Goal: Information Seeking & Learning: Learn about a topic

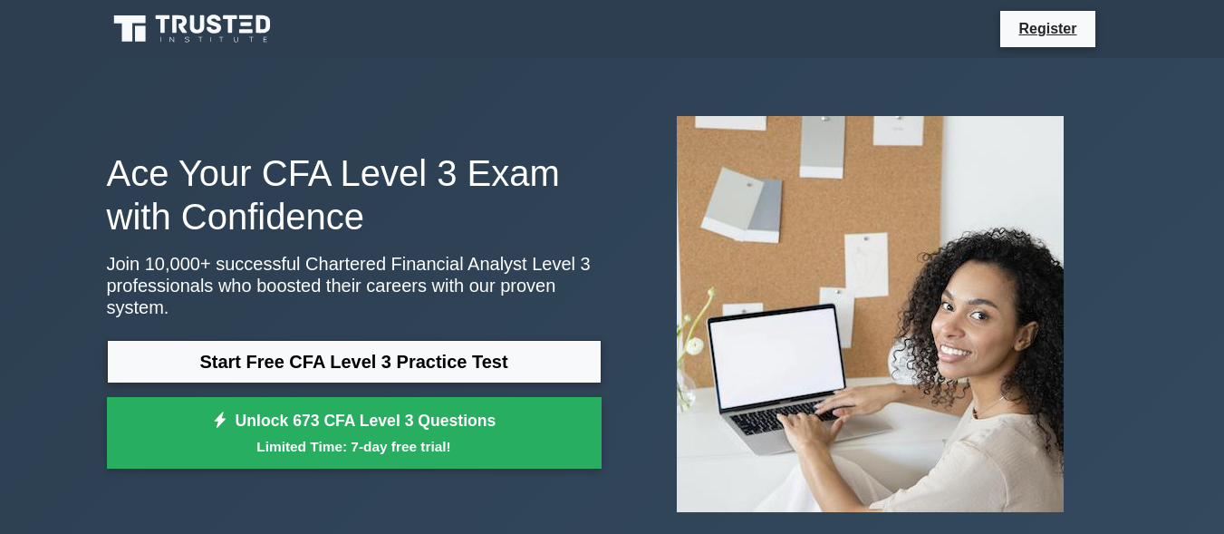
click at [334, 353] on link "Start Free CFA Level 3 Practice Test" at bounding box center [354, 361] width 495 height 43
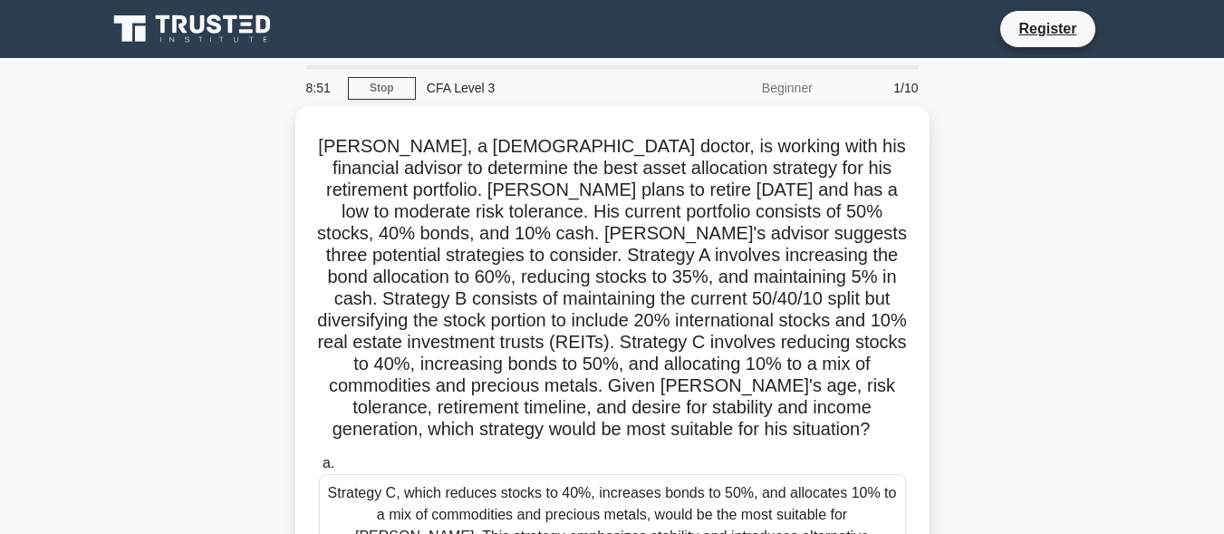
scroll to position [467, 0]
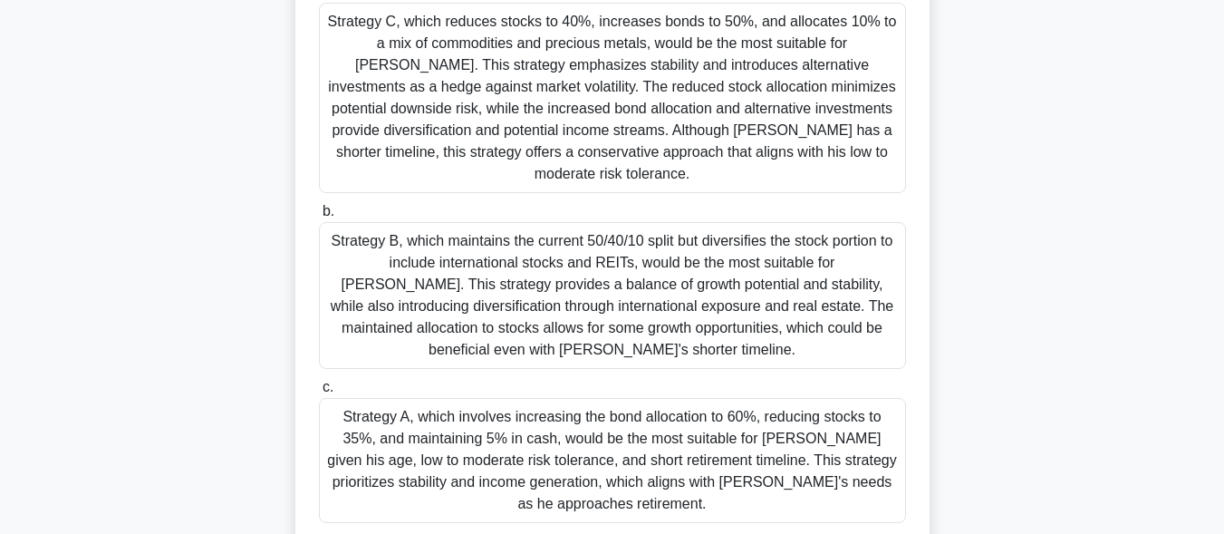
click at [476, 441] on div "Strategy A, which involves increasing the bond allocation to 60%, reducing stoc…" at bounding box center [612, 460] width 587 height 125
click at [319, 393] on input "c. Strategy A, which involves increasing the bond allocation to 60%, reducing s…" at bounding box center [319, 387] width 0 height 12
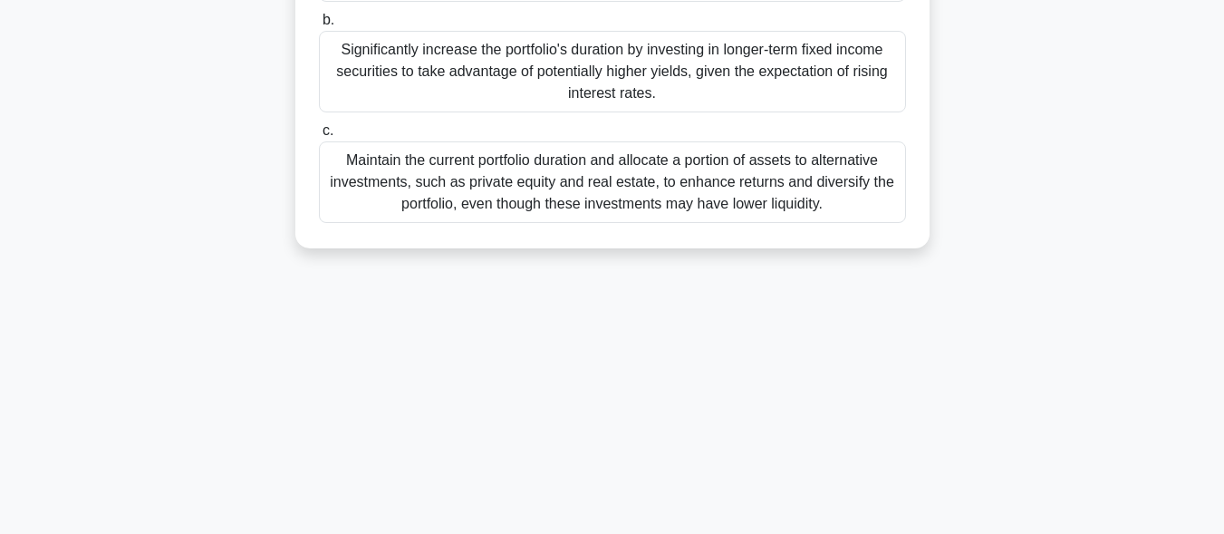
scroll to position [0, 0]
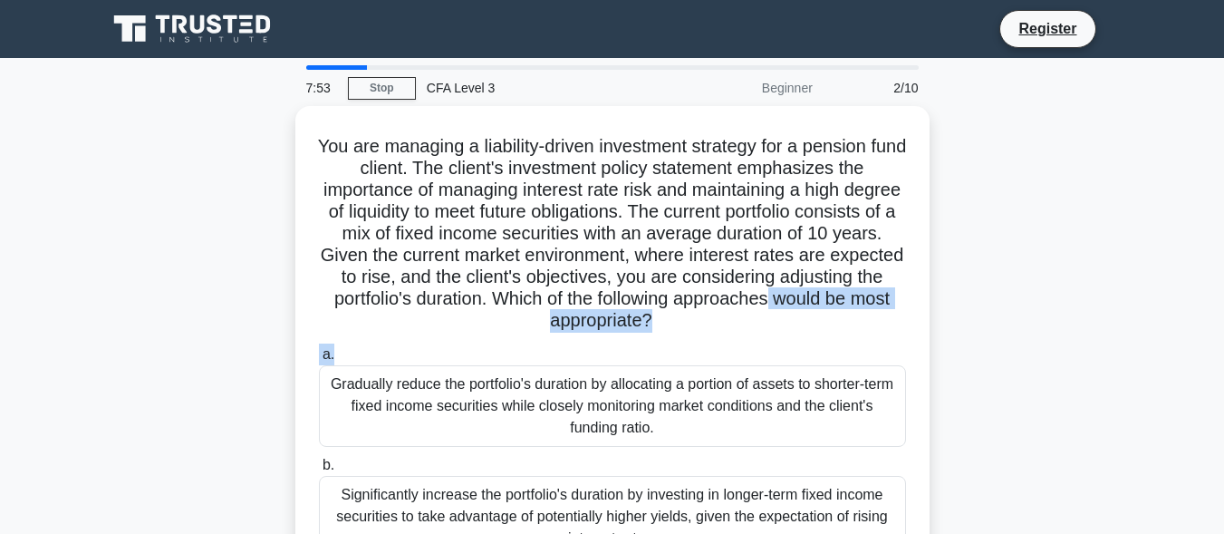
drag, startPoint x: 1188, startPoint y: 294, endPoint x: 1161, endPoint y: 341, distance: 53.6
click at [1161, 341] on main "7:53 Stop CFA Level 3 Beginner 2/10 You are managing a liability-driven investm…" at bounding box center [612, 518] width 1224 height 920
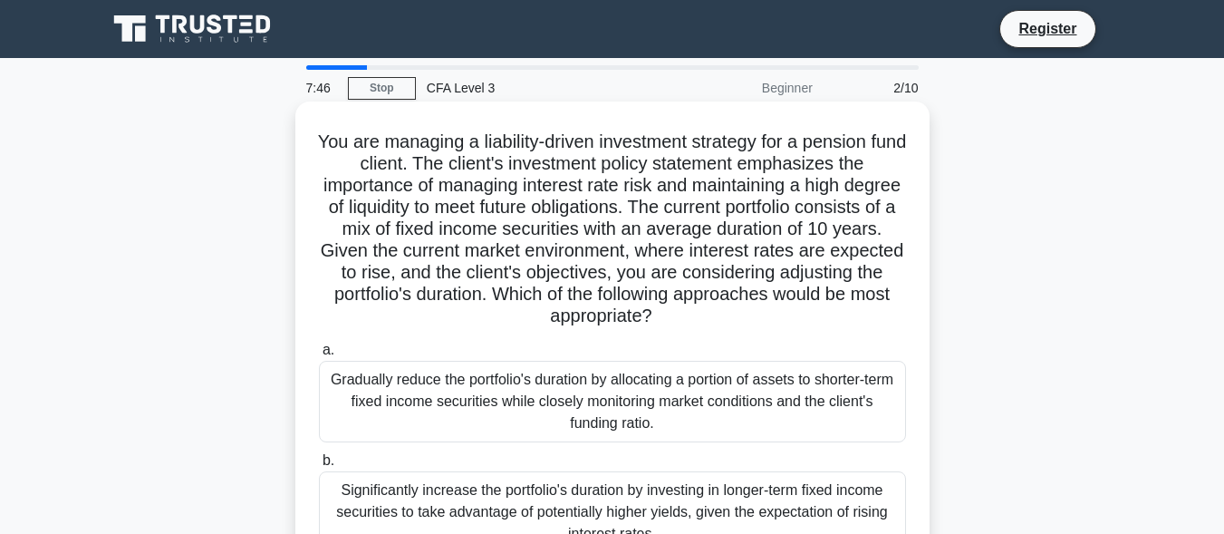
click at [684, 389] on div "Gradually reduce the portfolio's duration by allocating a portion of assets to …" at bounding box center [612, 402] width 587 height 82
click at [319, 356] on input "a. Gradually reduce the portfolio's duration by allocating a portion of assets …" at bounding box center [319, 350] width 0 height 12
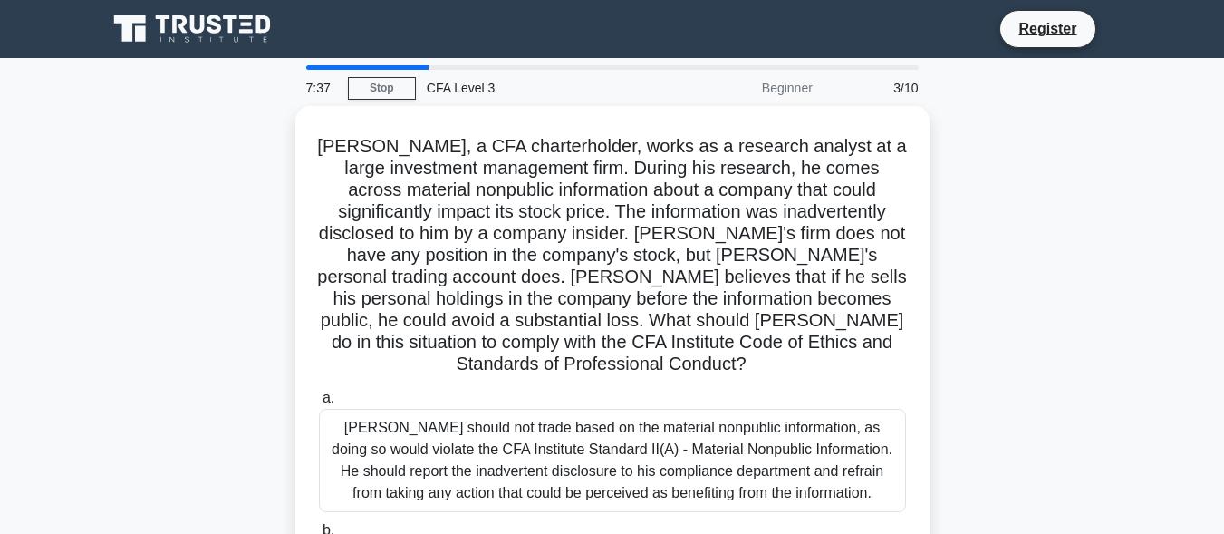
scroll to position [445, 0]
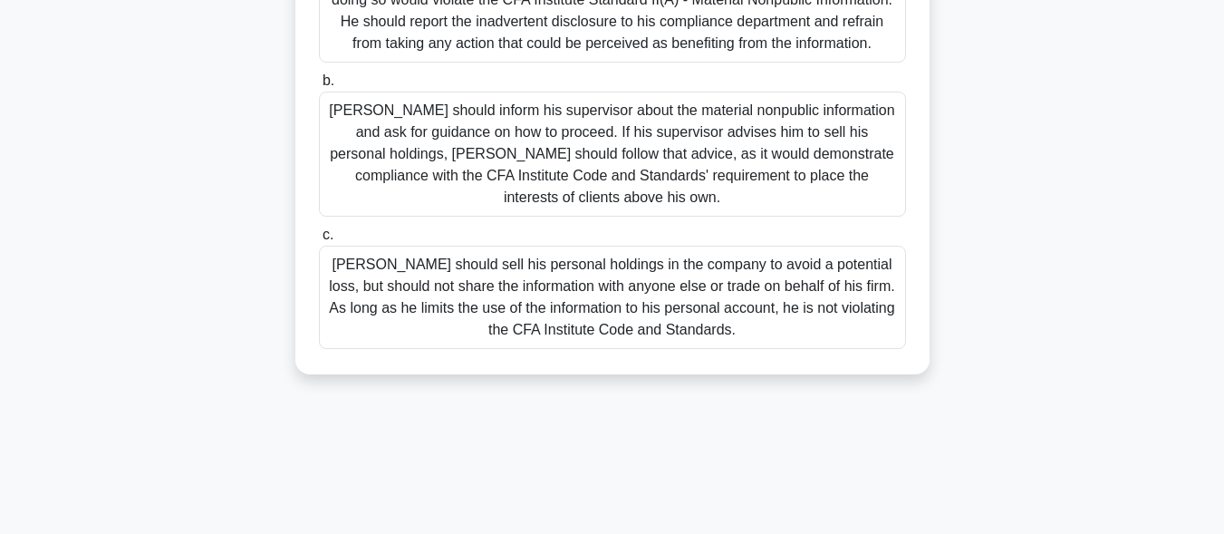
click at [645, 122] on div "[PERSON_NAME] should inform his supervisor about the material nonpublic informa…" at bounding box center [612, 153] width 587 height 125
click at [319, 87] on input "[PERSON_NAME] should inform his supervisor about the material nonpublic informa…" at bounding box center [319, 81] width 0 height 12
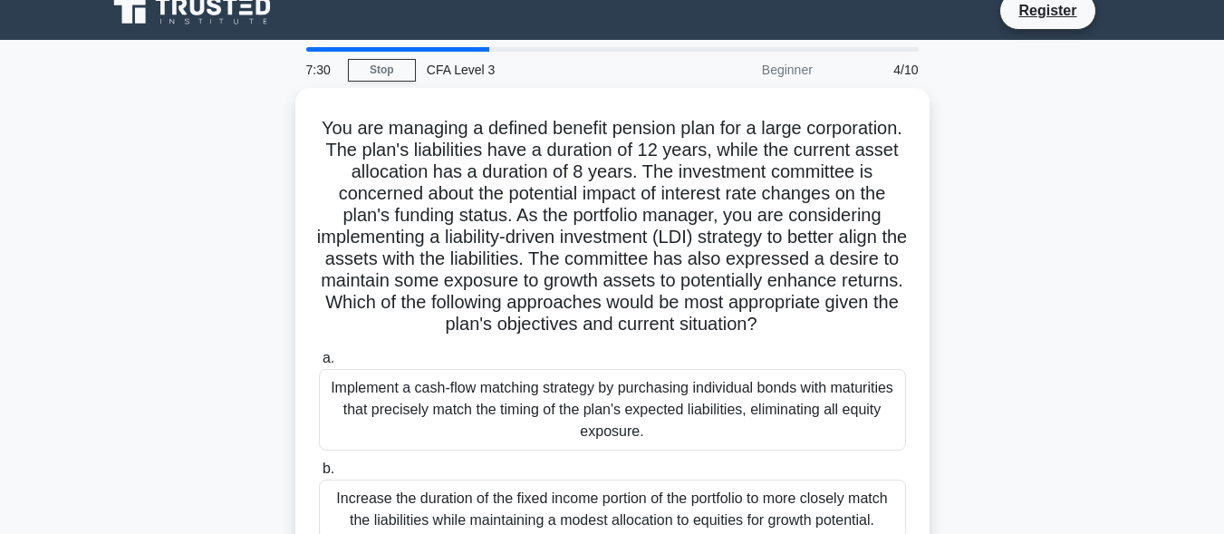
scroll to position [0, 0]
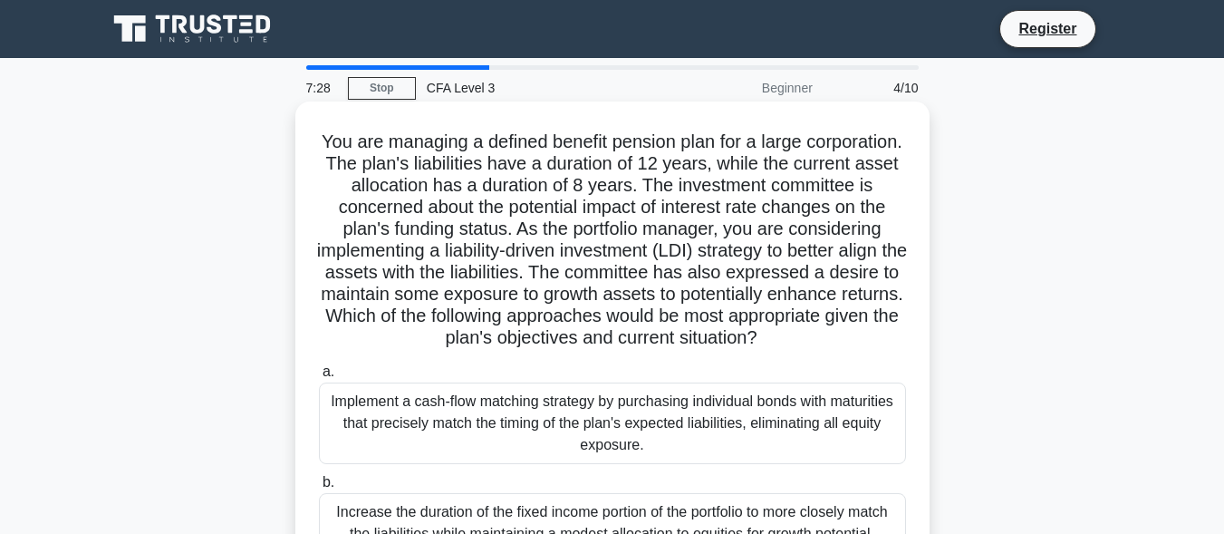
click at [512, 433] on div "Implement a cash-flow matching strategy by purchasing individual bonds with mat…" at bounding box center [612, 423] width 587 height 82
click at [319, 378] on input "a. Implement a cash-flow matching strategy by purchasing individual bonds with …" at bounding box center [319, 372] width 0 height 12
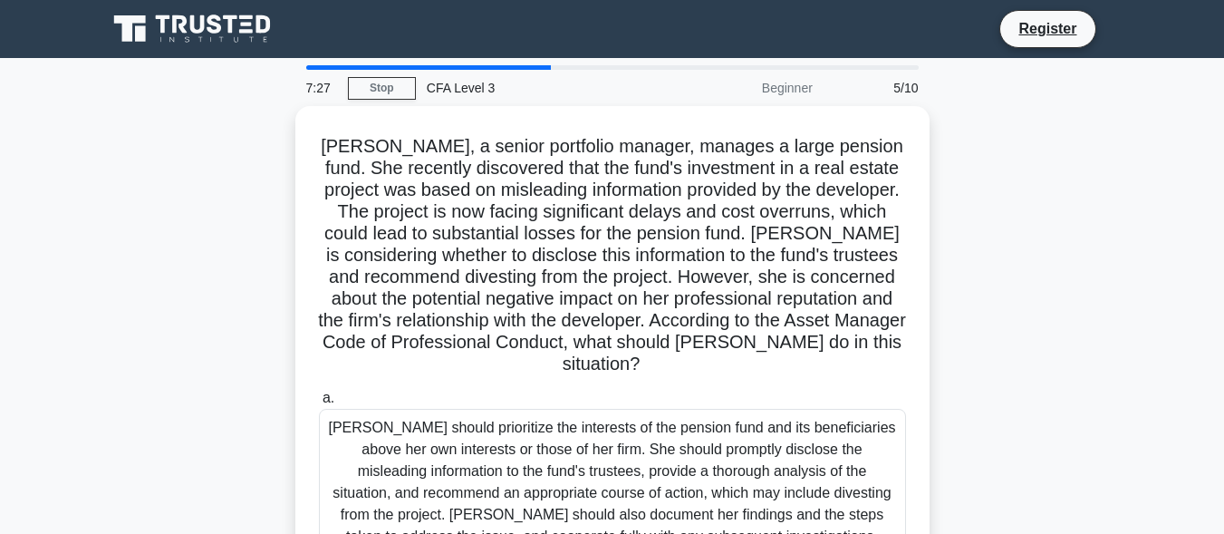
click at [512, 433] on div "[PERSON_NAME] should prioritize the interests of the pension fund and its benef…" at bounding box center [612, 482] width 587 height 147
click at [319, 404] on input "a. [PERSON_NAME] should prioritize the interests of the pension fund and its be…" at bounding box center [319, 398] width 0 height 12
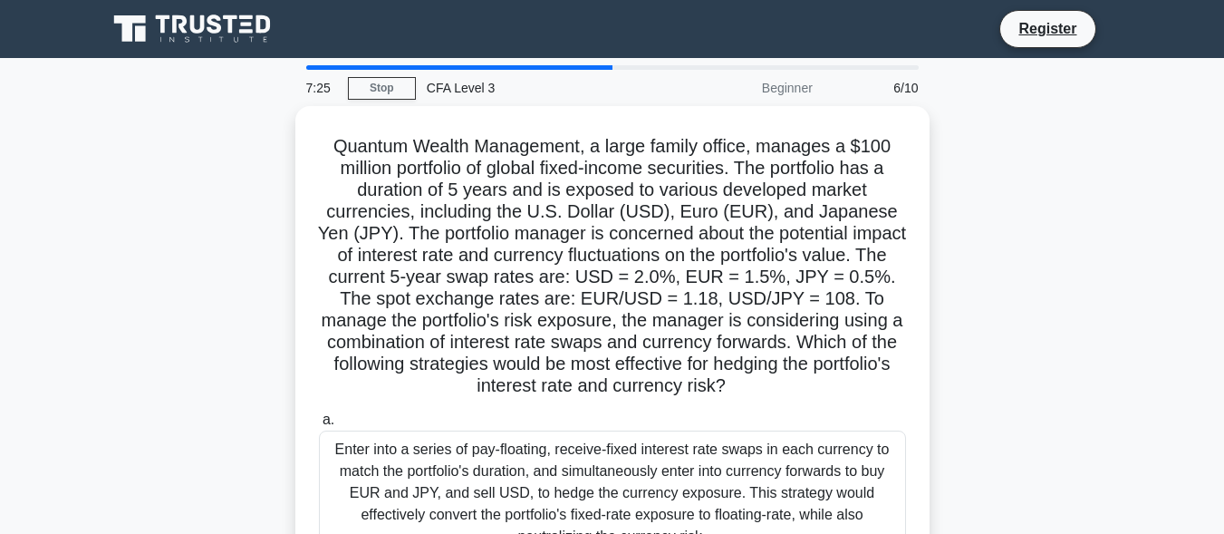
scroll to position [445, 0]
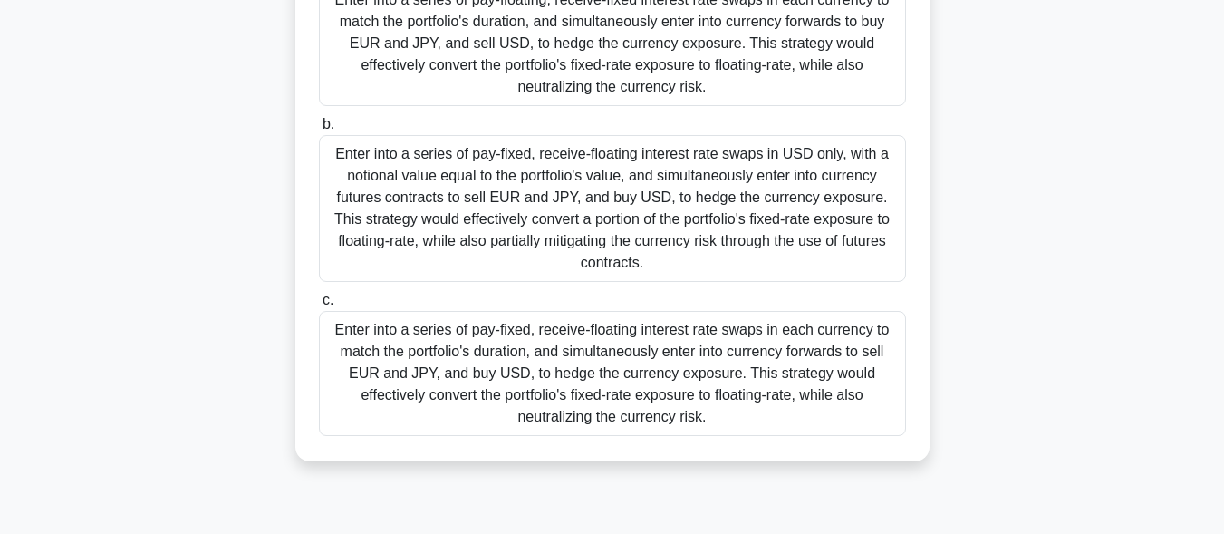
click at [671, 371] on div "Enter into a series of pay-fixed, receive-floating interest rate swaps in each …" at bounding box center [612, 373] width 587 height 125
click at [319, 306] on input "c. Enter into a series of pay-fixed, receive-floating interest rate swaps in ea…" at bounding box center [319, 300] width 0 height 12
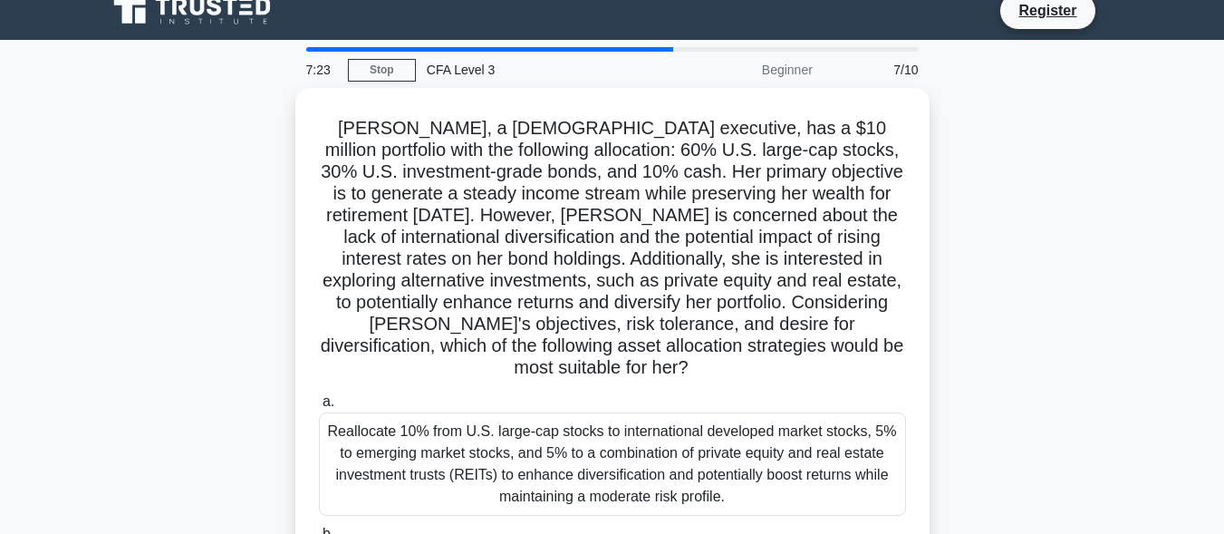
scroll to position [0, 0]
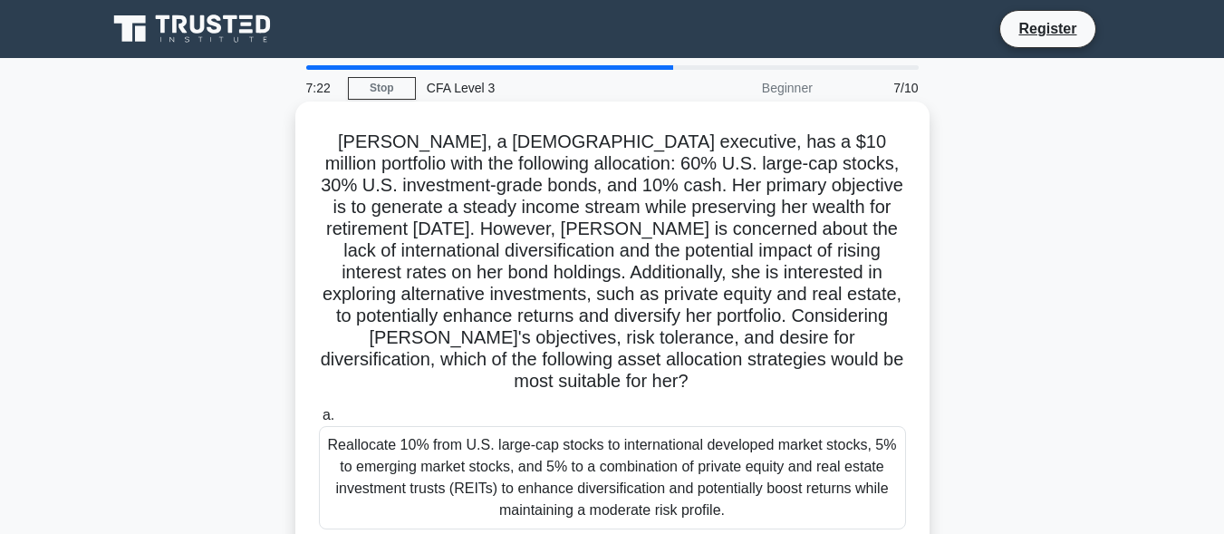
click at [573, 446] on div "Reallocate 10% from U.S. large-cap stocks to international developed market sto…" at bounding box center [612, 477] width 587 height 103
click at [319, 421] on input "a. Reallocate 10% from U.S. large-cap stocks to international developed market …" at bounding box center [319, 415] width 0 height 12
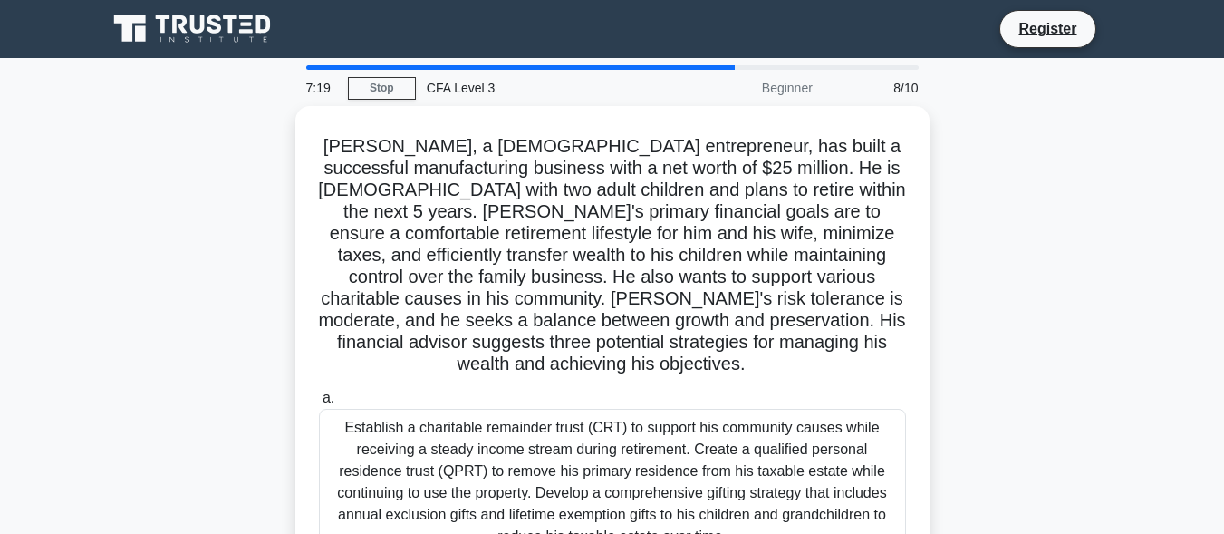
scroll to position [445, 0]
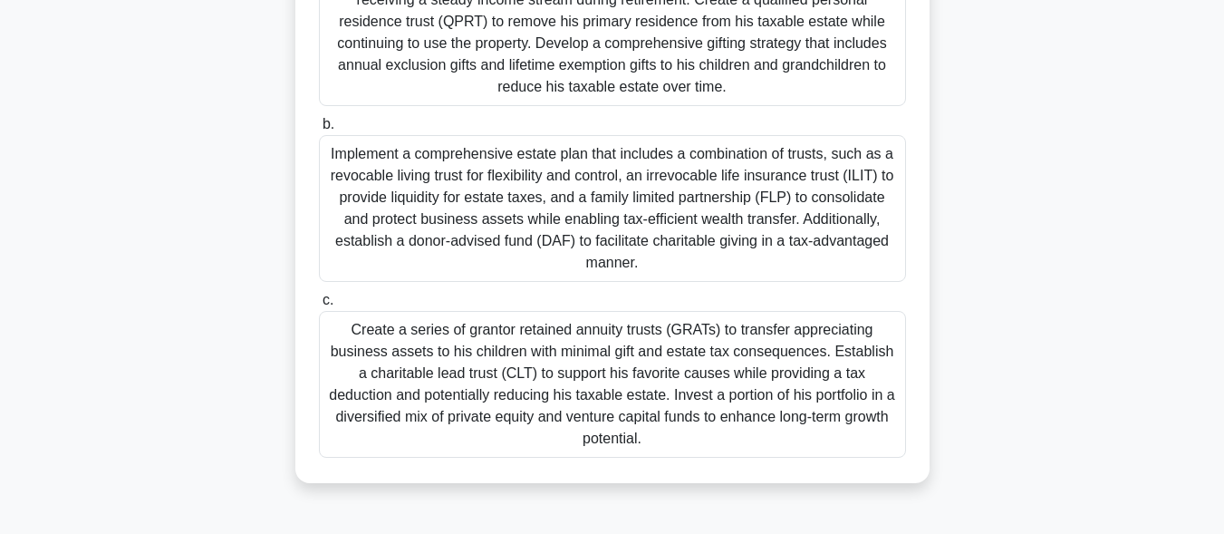
click at [783, 245] on div "Implement a comprehensive estate plan that includes a combination of trusts, su…" at bounding box center [612, 208] width 587 height 147
click at [319, 130] on input "b. Implement a comprehensive estate plan that includes a combination of trusts,…" at bounding box center [319, 125] width 0 height 12
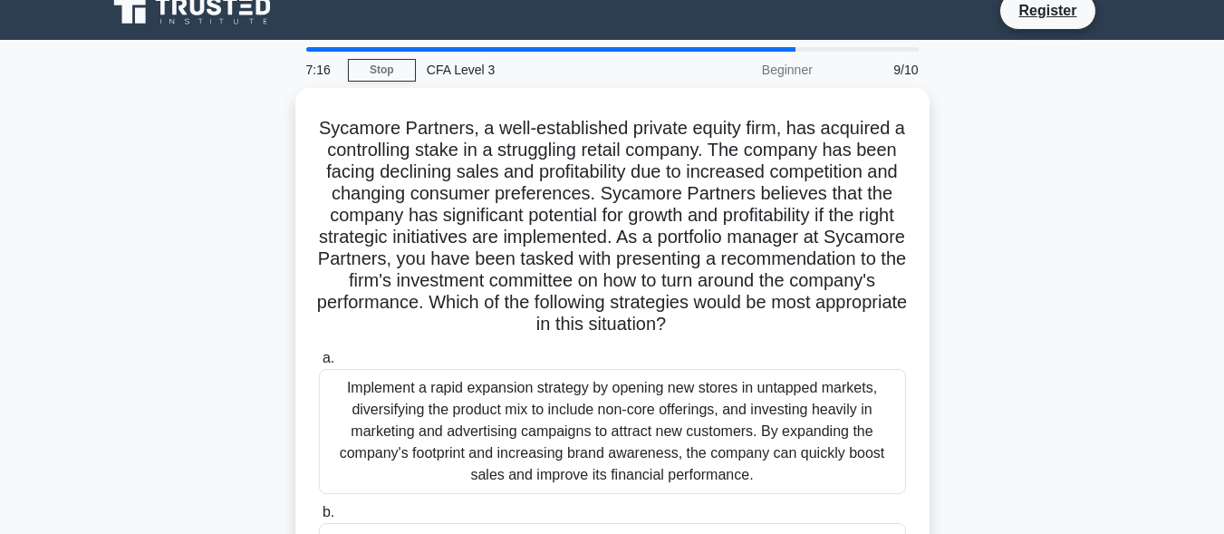
scroll to position [0, 0]
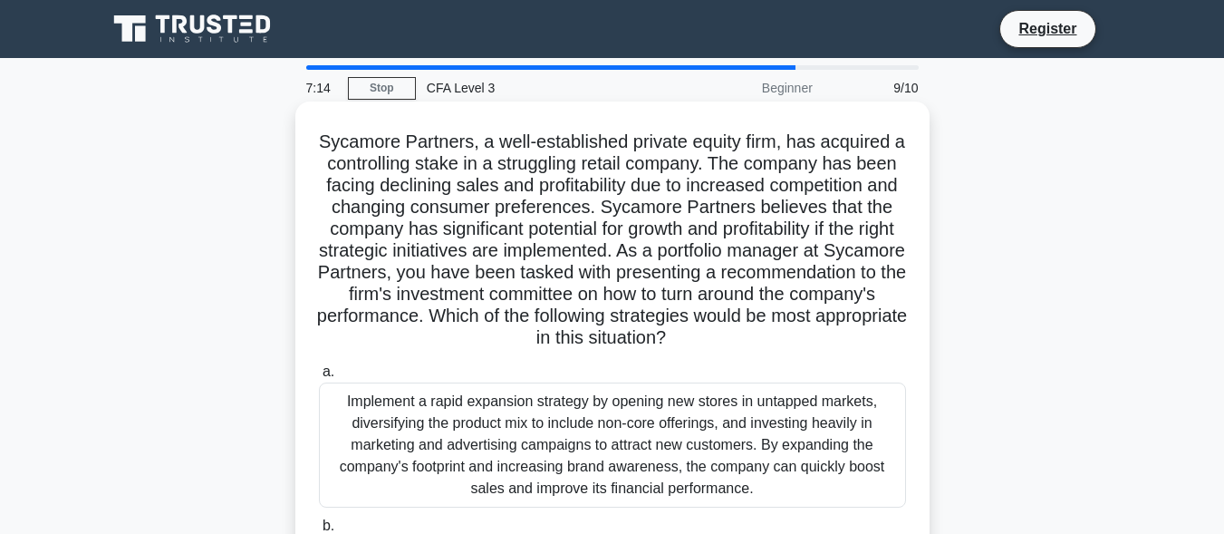
click at [595, 437] on div "Implement a rapid expansion strategy by opening new stores in untapped markets,…" at bounding box center [612, 444] width 587 height 125
click at [319, 378] on input "a. Implement a rapid expansion strategy by opening new stores in untapped marke…" at bounding box center [319, 372] width 0 height 12
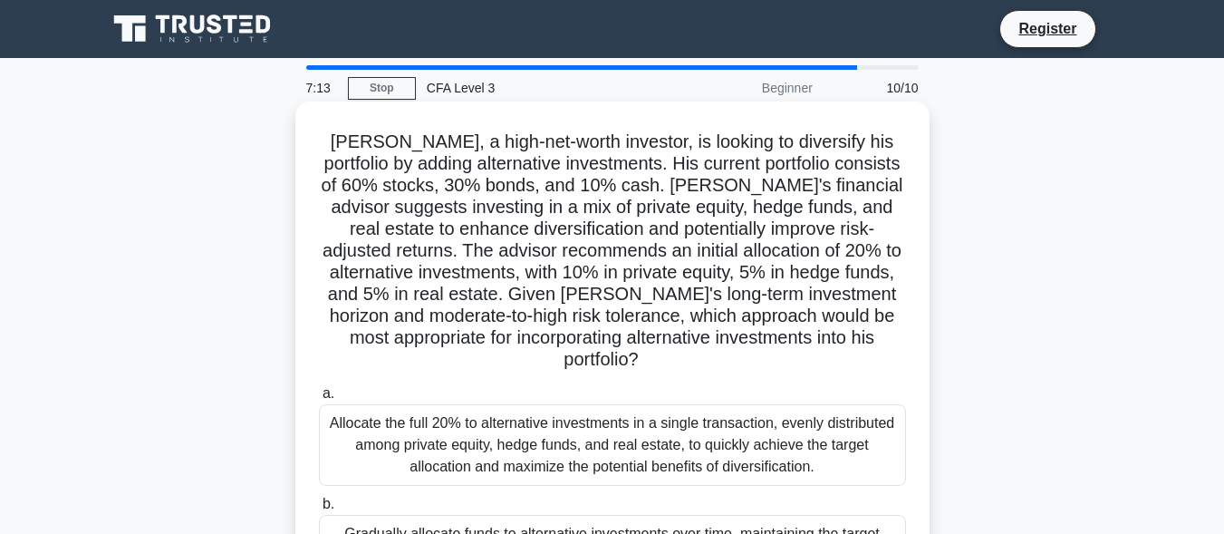
click at [499, 474] on div "Allocate the full 20% to alternative investments in a single transaction, evenl…" at bounding box center [612, 445] width 587 height 82
click at [319, 399] on input "a. Allocate the full 20% to alternative investments in a single transaction, ev…" at bounding box center [319, 394] width 0 height 12
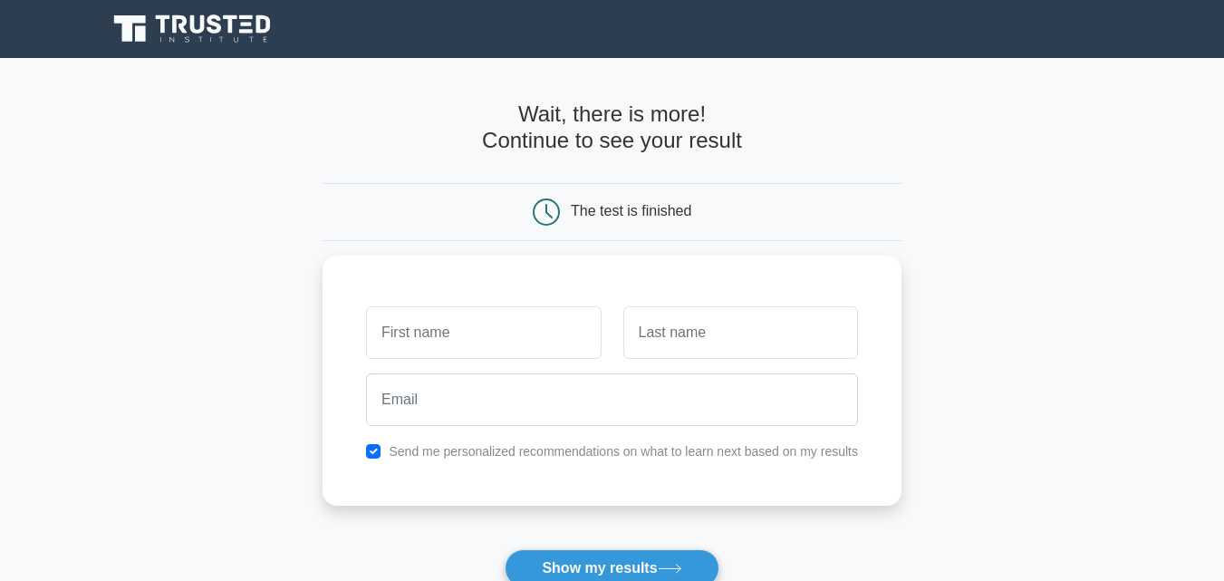
click at [1218, 21] on nav "Register" at bounding box center [612, 29] width 1224 height 58
click at [574, 533] on button "Show my results" at bounding box center [612, 568] width 214 height 38
